Goal: Feedback & Contribution: Leave review/rating

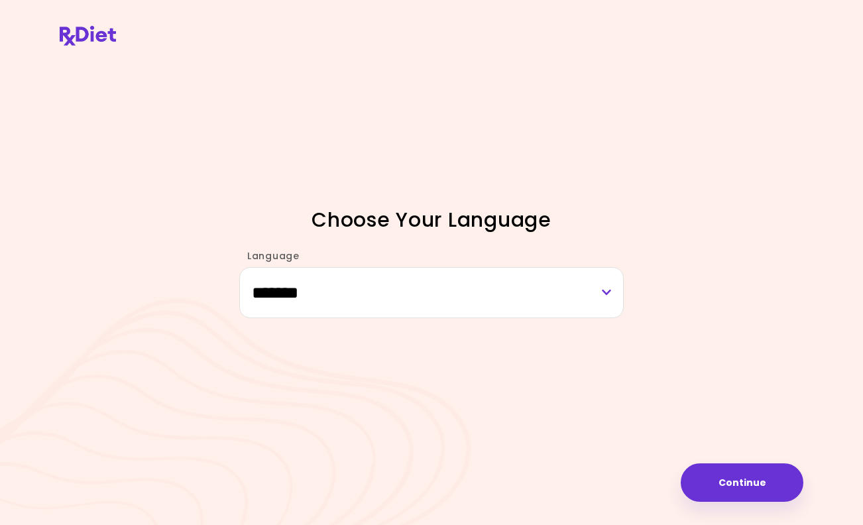
click at [745, 479] on button "Continue" at bounding box center [741, 482] width 123 height 38
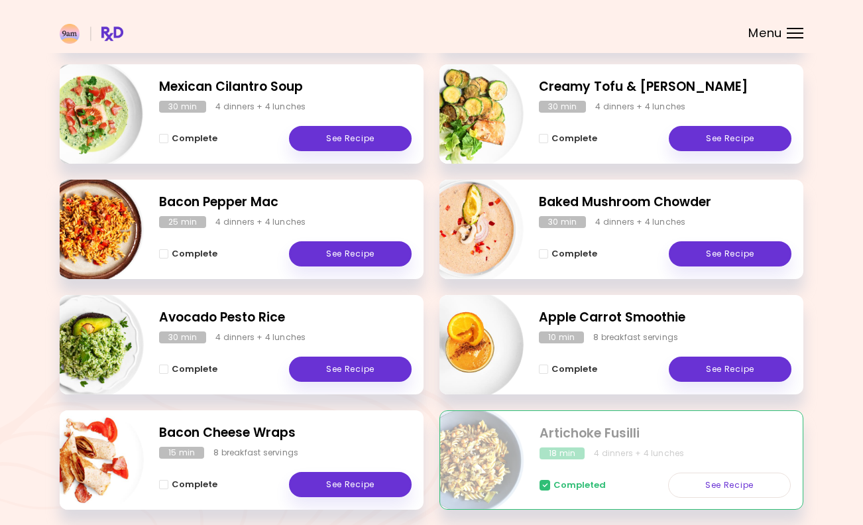
scroll to position [312, 0]
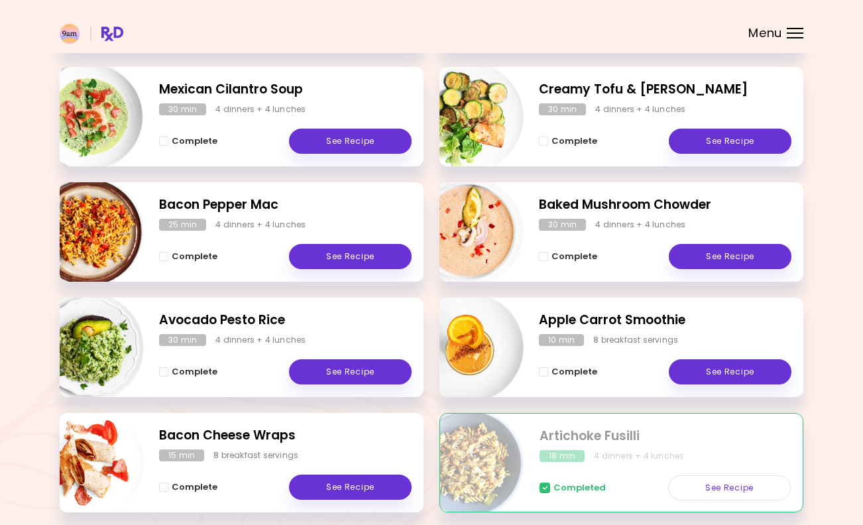
click at [166, 253] on span "Complete - Bacon Pepper Mac" at bounding box center [163, 256] width 9 height 9
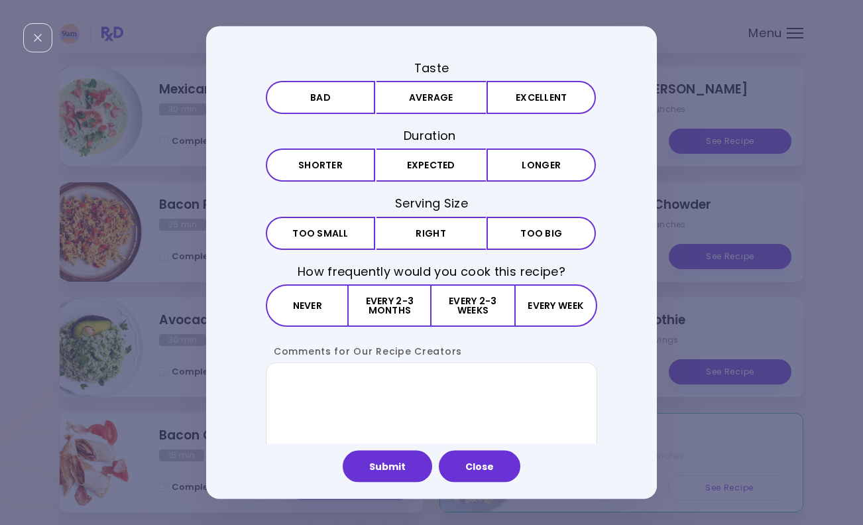
click at [406, 101] on button "Average" at bounding box center [430, 97] width 109 height 33
click at [449, 160] on button "Expected" at bounding box center [430, 164] width 109 height 33
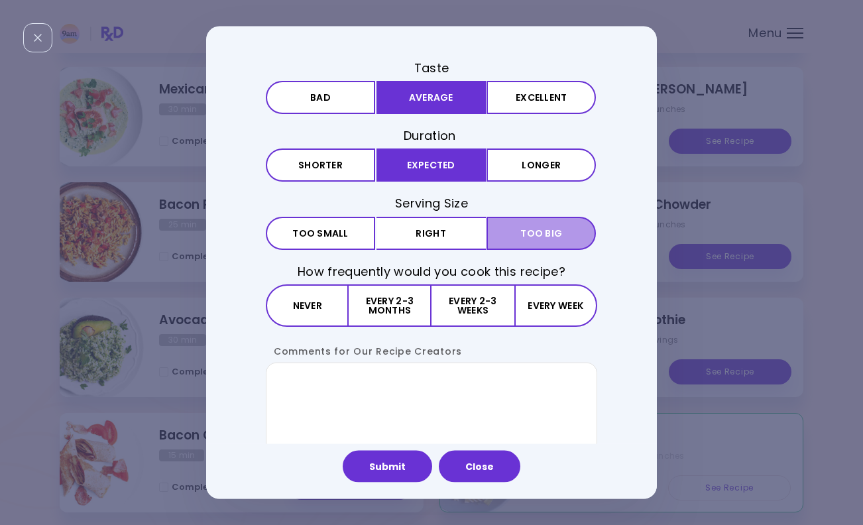
click at [517, 225] on button "Big Too big" at bounding box center [540, 232] width 109 height 33
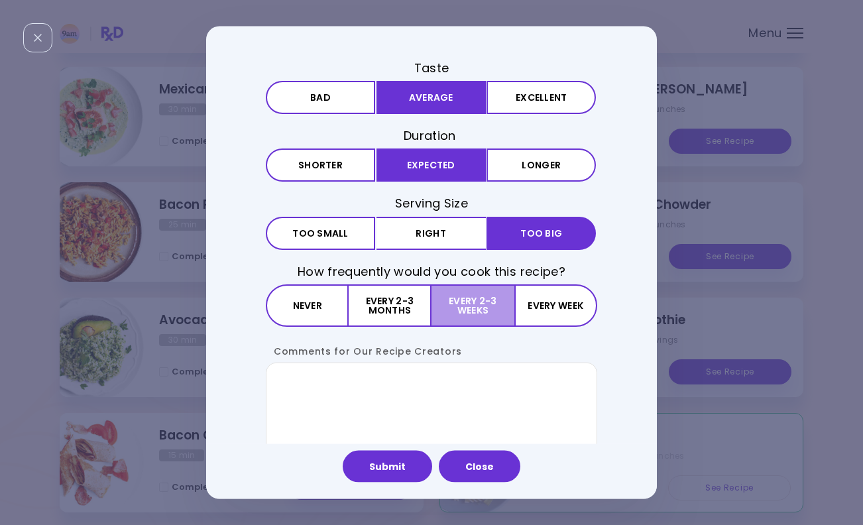
click at [470, 290] on button "Every 2-3 weeks" at bounding box center [472, 305] width 82 height 42
click at [435, 392] on textarea "Comments for Our Recipe Creators" at bounding box center [431, 411] width 331 height 99
type textarea "*"
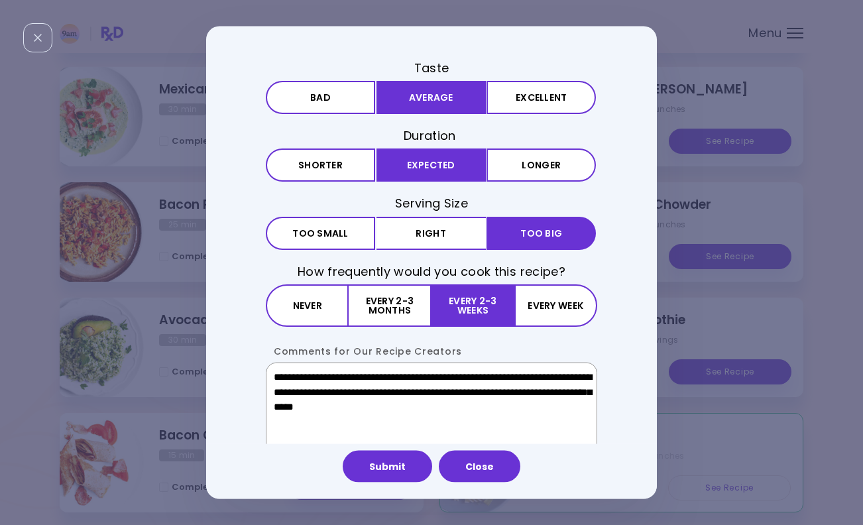
type textarea "**********"
click at [403, 463] on button "Submit" at bounding box center [386, 466] width 89 height 32
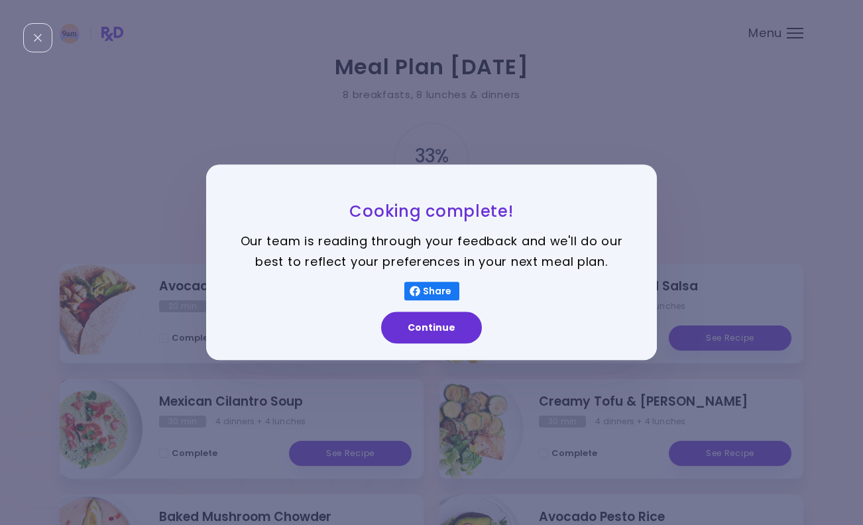
click at [451, 323] on button "Continue" at bounding box center [431, 328] width 101 height 32
